Goal: Navigation & Orientation: Find specific page/section

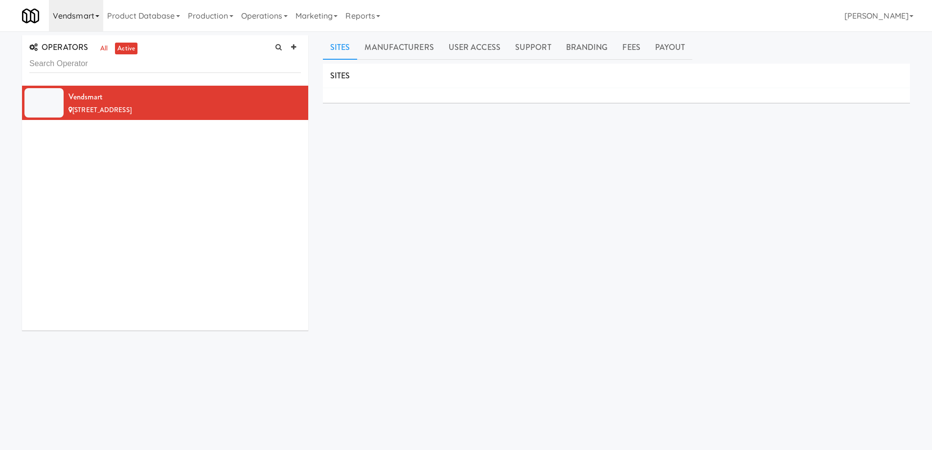
click at [98, 17] on icon at bounding box center [97, 16] width 4 height 2
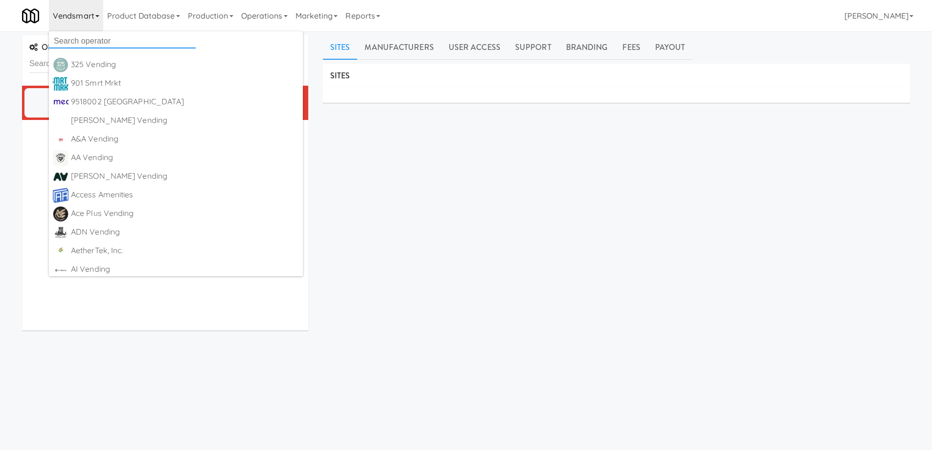
click at [97, 40] on input "text" at bounding box center [122, 41] width 147 height 15
paste input "Impulse"
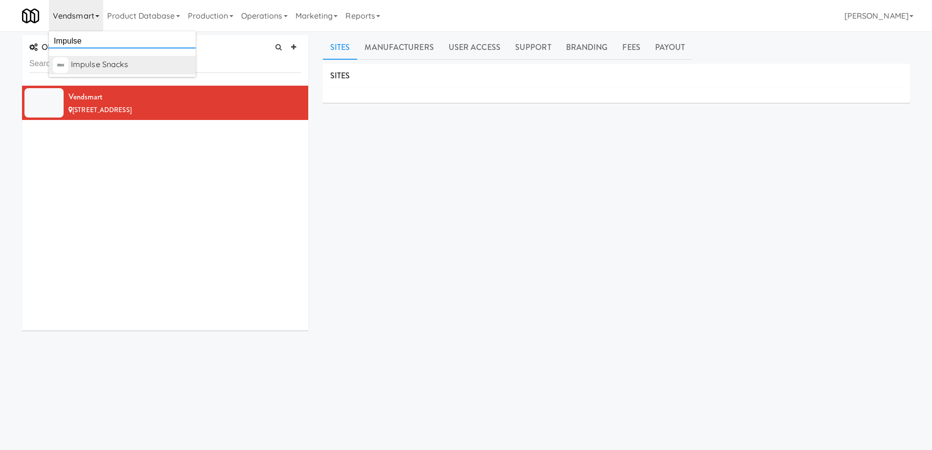
type input "Impulse"
click at [106, 66] on div "Impulse Snacks" at bounding box center [131, 64] width 121 height 15
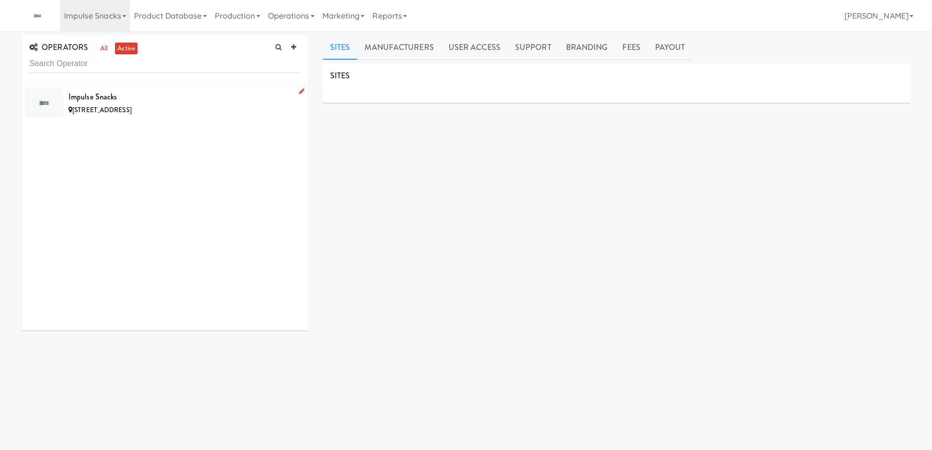
click at [245, 113] on div "3962 Winthrope Dr, West Jordan UT" at bounding box center [185, 110] width 232 height 12
